Goal: Find specific page/section: Find specific page/section

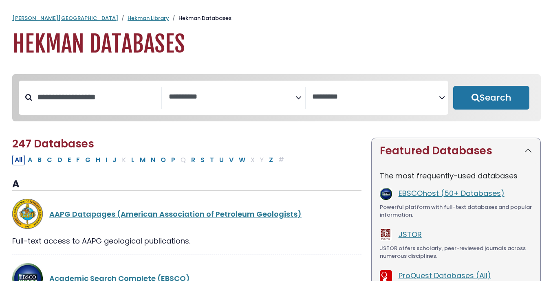
select select "Database Subject Filter"
select select "Database Vendors Filter"
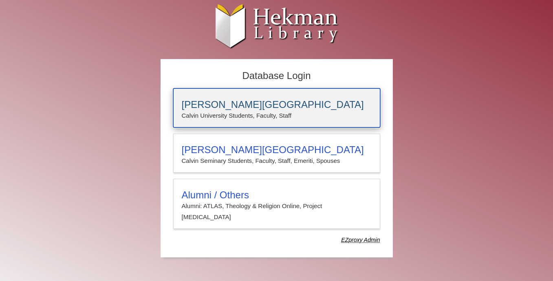
click at [281, 108] on h3 "[PERSON_NAME][GEOGRAPHIC_DATA]" at bounding box center [277, 104] width 190 height 11
